Goal: Task Accomplishment & Management: Manage account settings

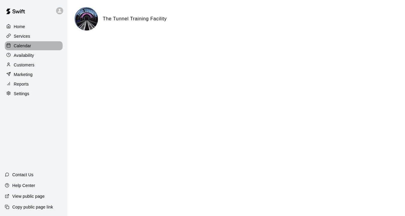
click at [16, 45] on p "Calendar" at bounding box center [22, 46] width 17 height 6
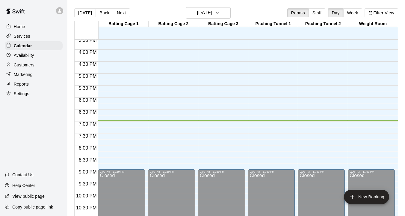
scroll to position [376, 0]
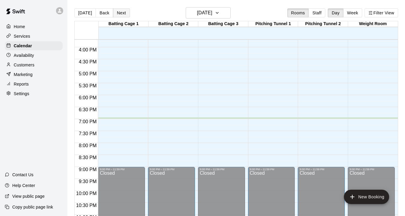
click at [117, 16] on button "Next" at bounding box center [121, 12] width 17 height 9
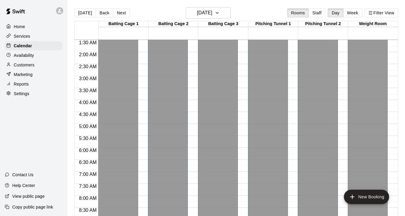
scroll to position [0, 0]
click at [122, 14] on button "Next" at bounding box center [121, 12] width 17 height 9
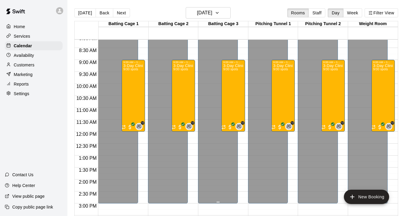
scroll to position [131, 0]
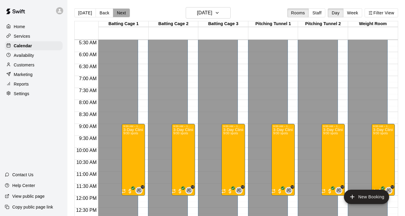
click at [119, 14] on button "Next" at bounding box center [121, 12] width 17 height 9
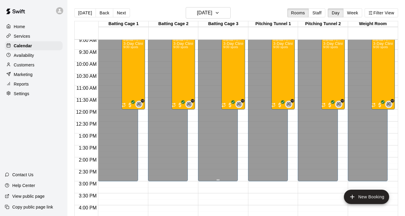
scroll to position [206, 0]
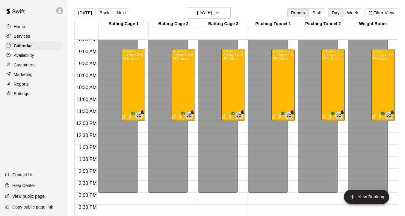
click at [122, 7] on div "[DATE] Back [DATE][DATE] Rooms Staff Day Week Filter View" at bounding box center [236, 14] width 324 height 14
click at [120, 11] on button "Next" at bounding box center [121, 12] width 17 height 9
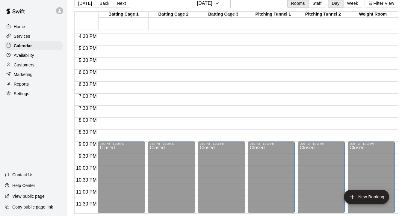
scroll to position [0, 0]
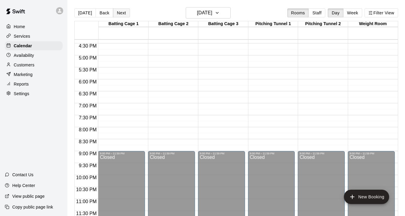
click at [119, 13] on button "Next" at bounding box center [121, 12] width 17 height 9
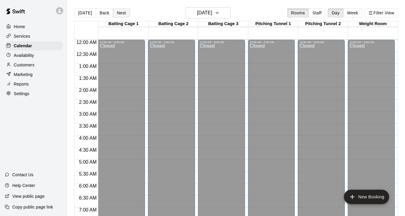
click at [119, 14] on button "Next" at bounding box center [121, 12] width 17 height 9
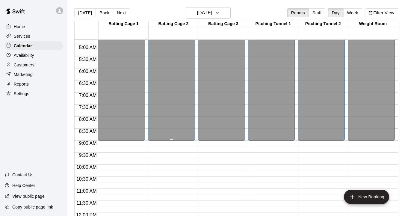
scroll to position [43, 0]
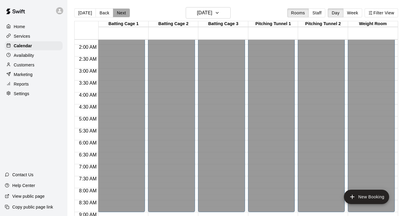
click at [119, 15] on button "Next" at bounding box center [121, 12] width 17 height 9
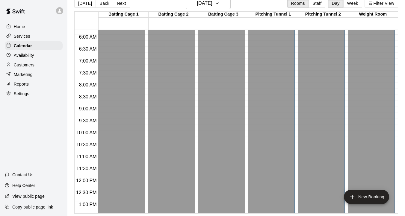
scroll to position [0, 0]
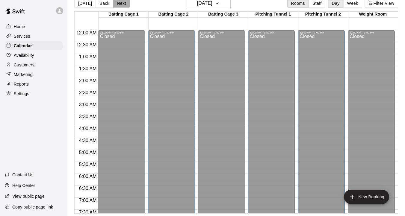
click at [121, 0] on button "Next" at bounding box center [121, 3] width 17 height 9
click at [33, 51] on div "Availability" at bounding box center [34, 55] width 58 height 9
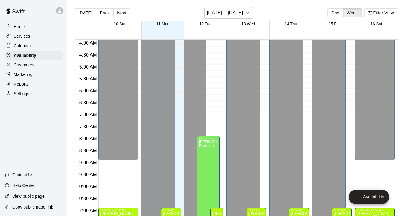
scroll to position [94, 0]
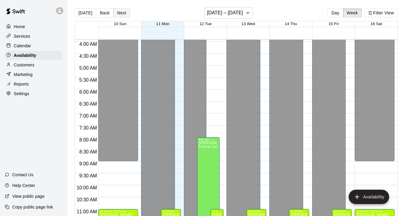
click at [121, 12] on button "Next" at bounding box center [121, 12] width 17 height 9
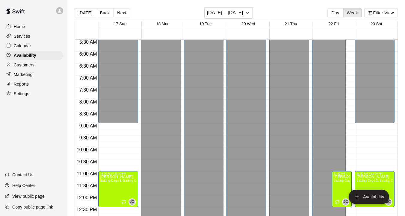
scroll to position [84, 0]
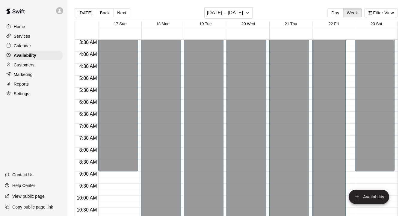
drag, startPoint x: 117, startPoint y: 10, endPoint x: 122, endPoint y: 8, distance: 5.1
click at [122, 8] on div "[DATE] Back Next [DATE] – [DATE] Day Week Filter View" at bounding box center [236, 14] width 323 height 14
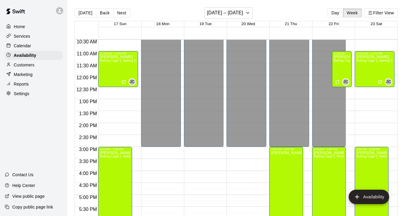
scroll to position [343, 0]
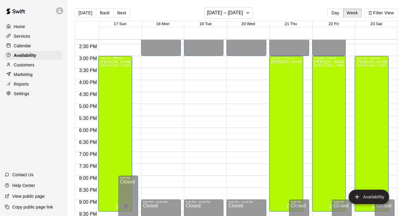
click at [119, 110] on div "[PERSON_NAME] Batting Cage 1, Batting Cage 2, Batting Cage 3, Pitching Tunnel 1…" at bounding box center [115, 168] width 30 height 216
click at [108, 82] on icon "delete" at bounding box center [106, 80] width 4 height 5
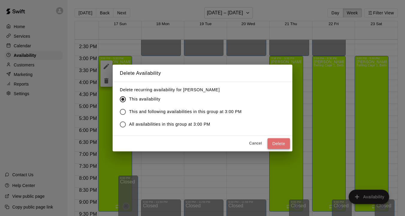
click at [272, 144] on button "Delete" at bounding box center [278, 143] width 22 height 11
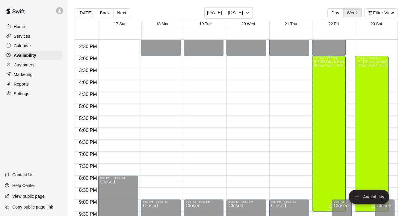
click at [322, 127] on div "[PERSON_NAME] Batting Cage 1, Batting Cage 2, Batting Cage 3, Pitching Tunnel 1…" at bounding box center [329, 168] width 30 height 216
click at [319, 85] on button "delete" at bounding box center [320, 81] width 12 height 12
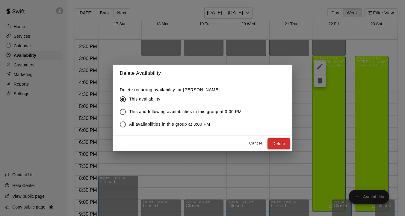
click at [280, 144] on button "Delete" at bounding box center [278, 143] width 22 height 11
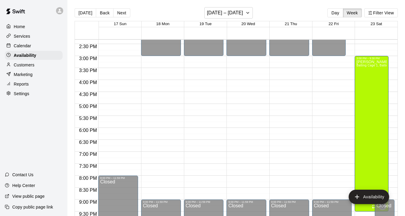
click at [365, 129] on div "[PERSON_NAME] Batting Cage 1, Batting Cage 2, Batting Cage 3, Pitching Tunnel 1…" at bounding box center [371, 168] width 30 height 216
click at [359, 86] on button "delete" at bounding box center [362, 81] width 12 height 12
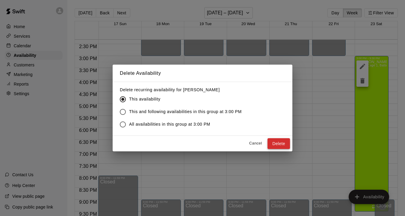
click at [275, 143] on button "Delete" at bounding box center [278, 143] width 22 height 11
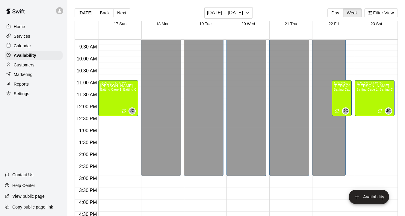
scroll to position [171, 0]
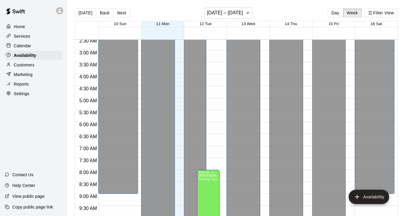
scroll to position [60, 0]
